Goal: Transaction & Acquisition: Subscribe to service/newsletter

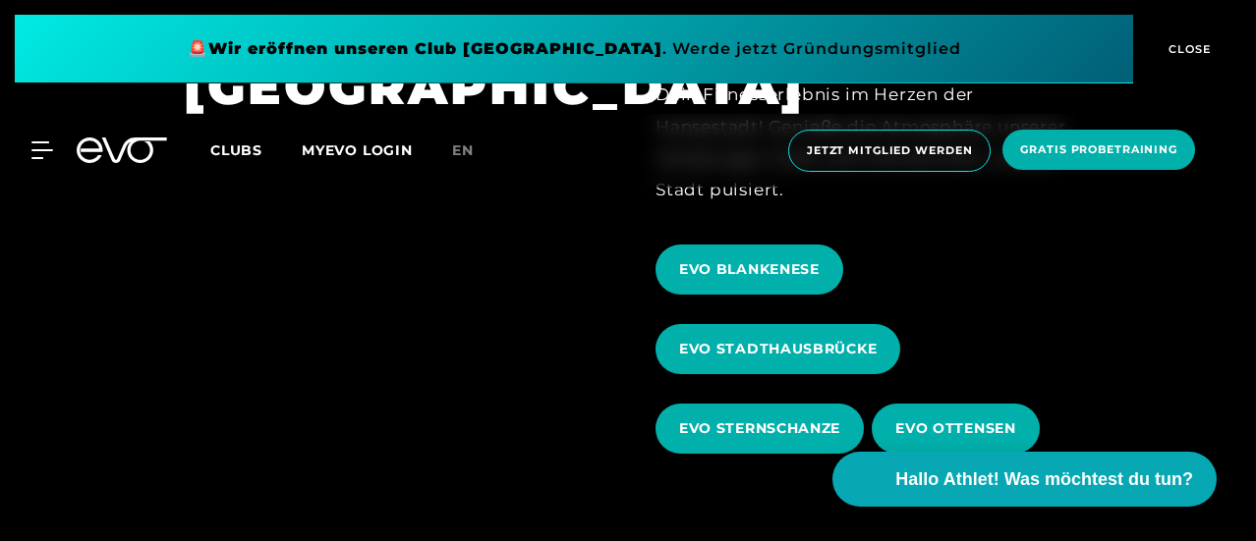
scroll to position [613, 0]
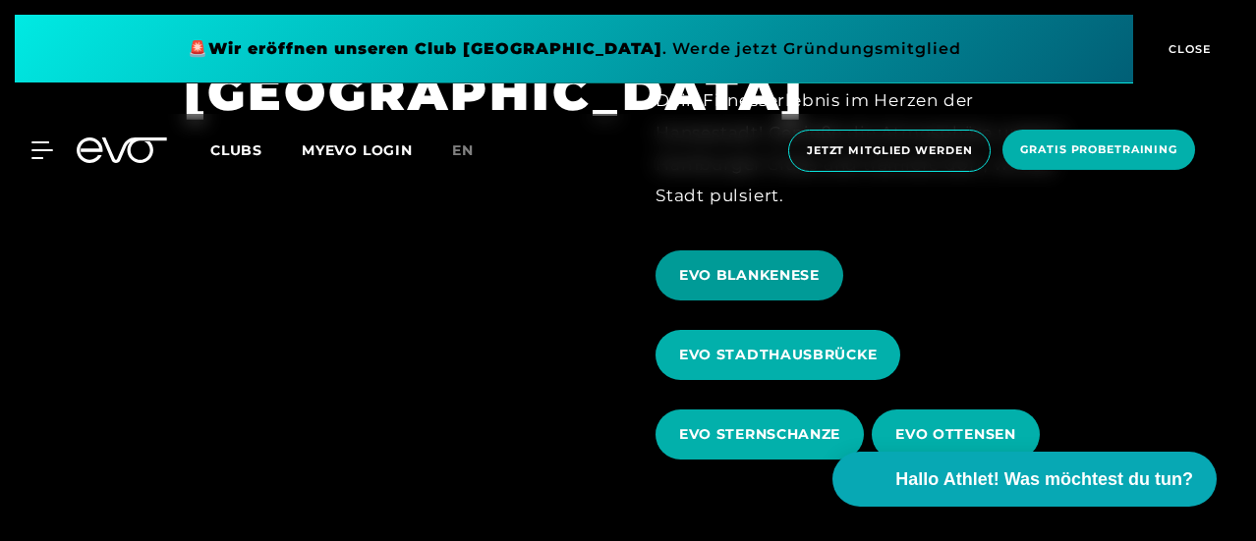
click at [772, 281] on span "EVO BLANKENESE" at bounding box center [749, 275] width 141 height 21
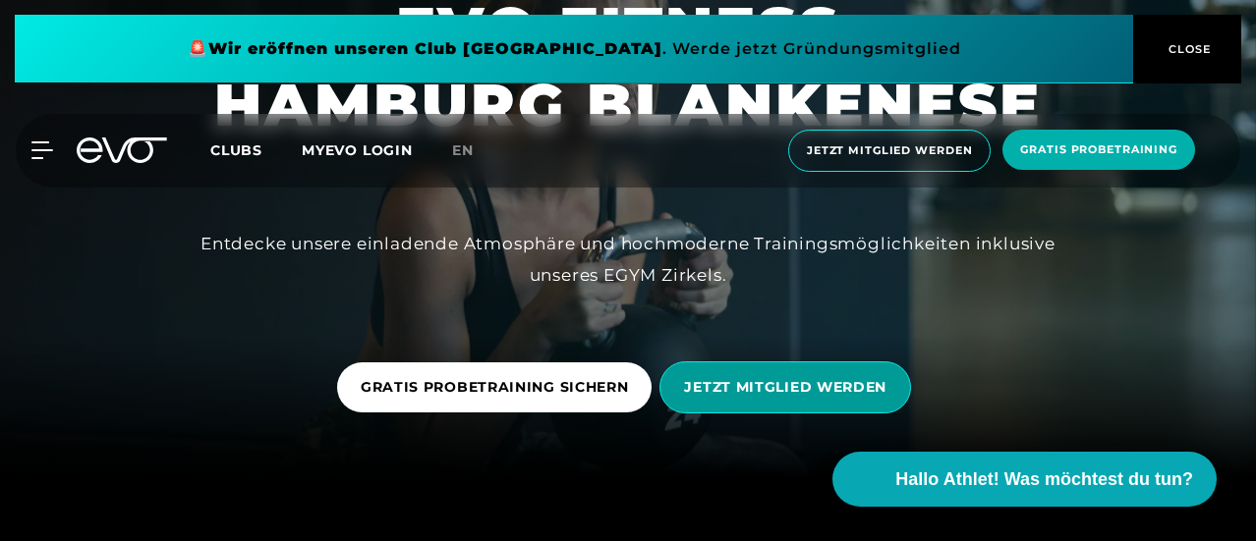
click at [831, 384] on span "JETZT MITGLIED WERDEN" at bounding box center [785, 387] width 202 height 21
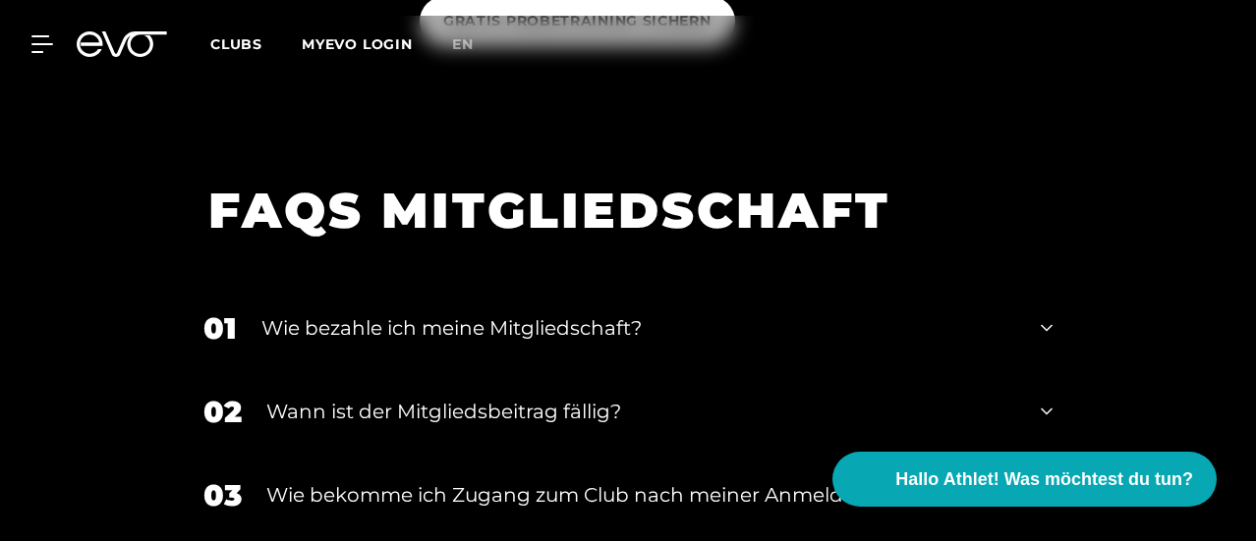
scroll to position [3607, 0]
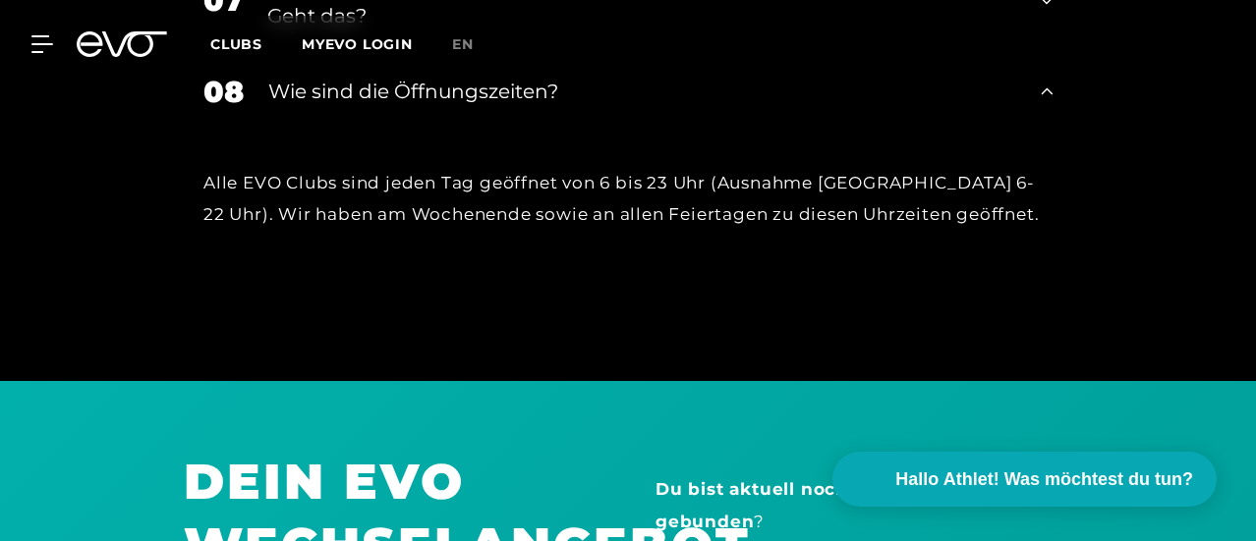
scroll to position [4442, 0]
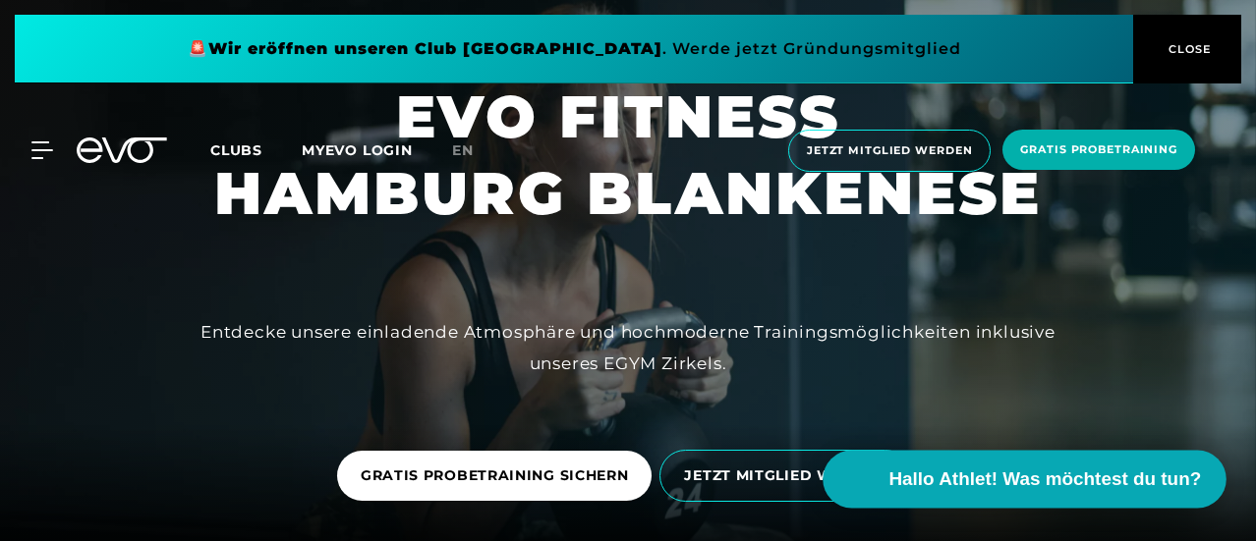
click at [1063, 478] on span "Hallo Athlet! Was möchtest du tun?" at bounding box center [1045, 480] width 313 height 28
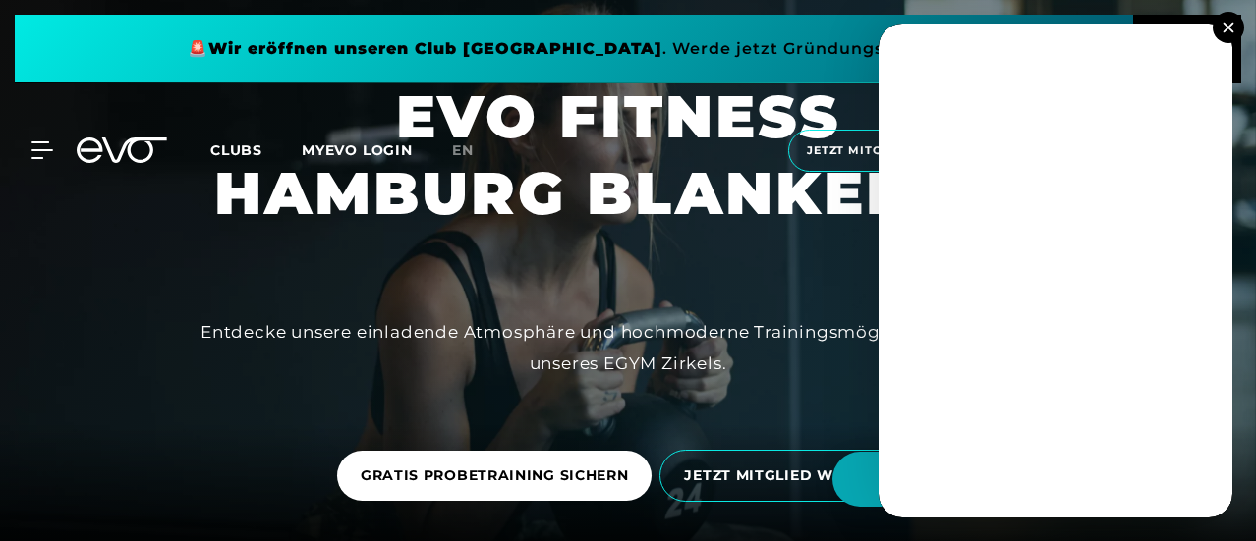
click at [1232, 33] on button at bounding box center [1228, 27] width 31 height 31
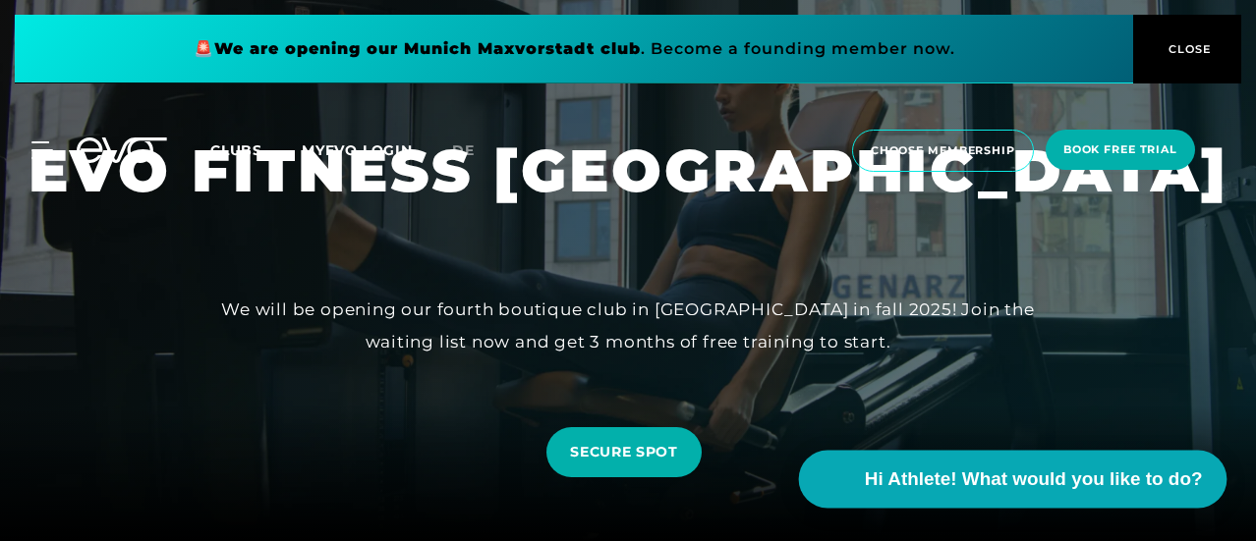
click at [1131, 484] on span "Hi Athlete! What would you like to do?" at bounding box center [1033, 480] width 338 height 28
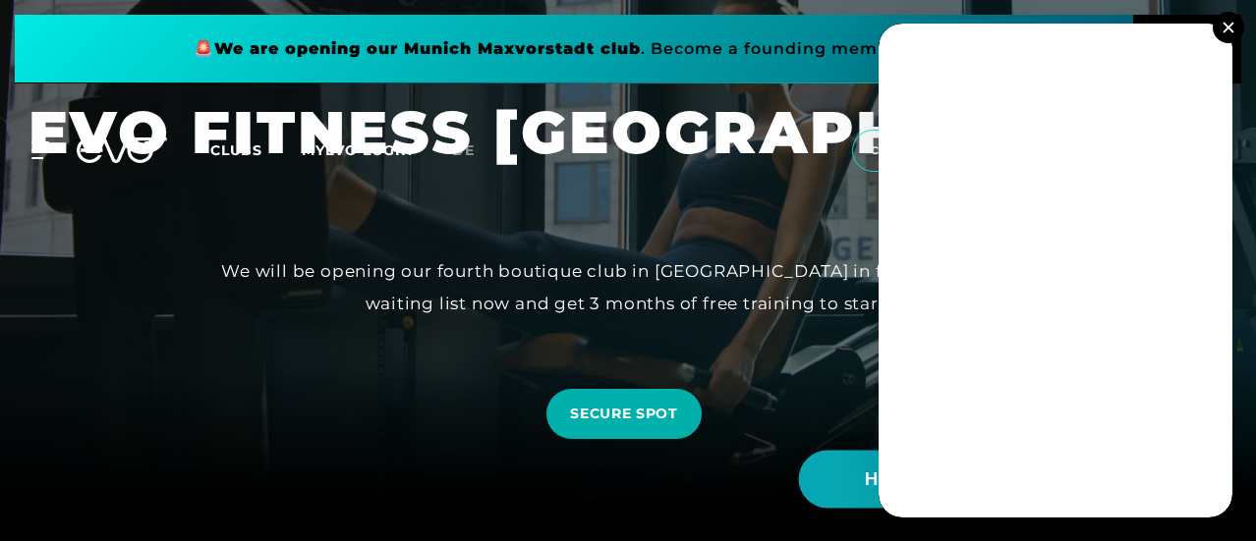
scroll to position [39, 0]
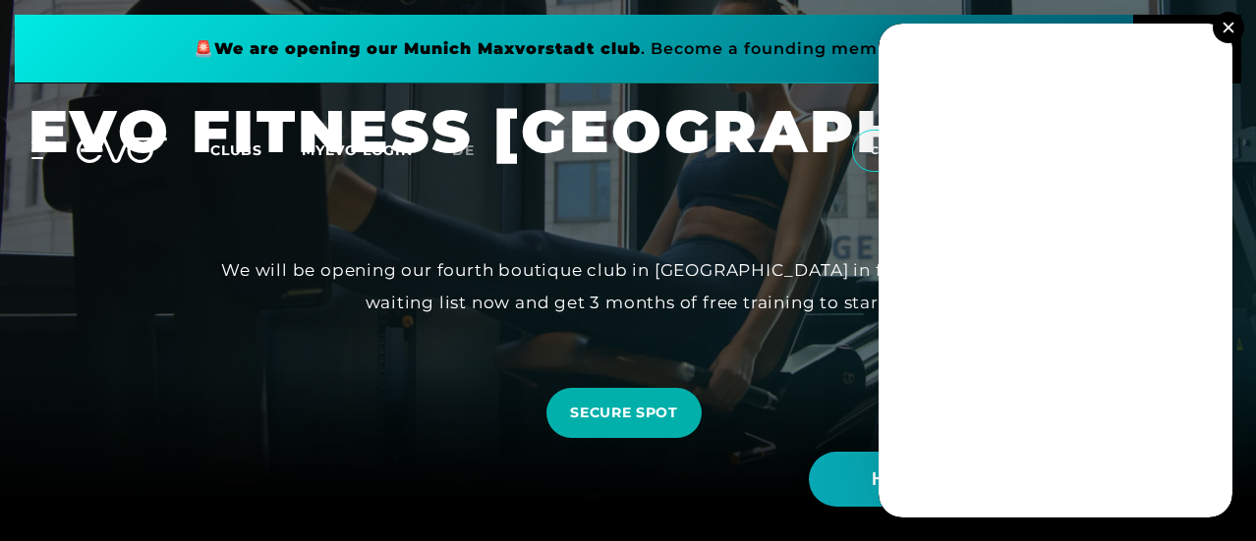
click at [1228, 35] on button at bounding box center [1228, 27] width 31 height 31
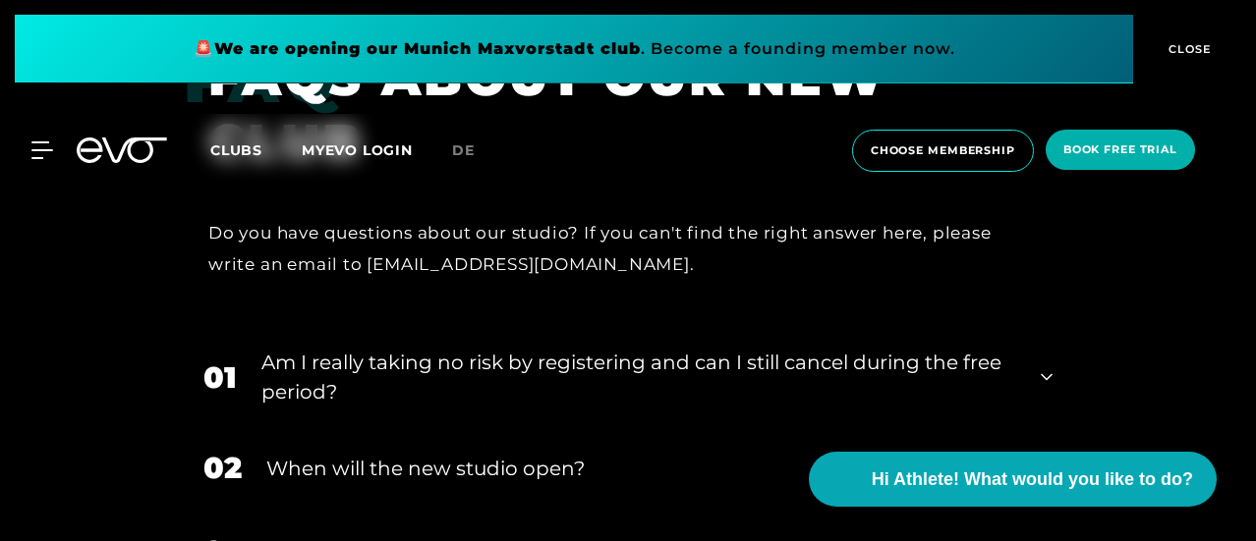
scroll to position [3337, 0]
